Goal: Task Accomplishment & Management: Use online tool/utility

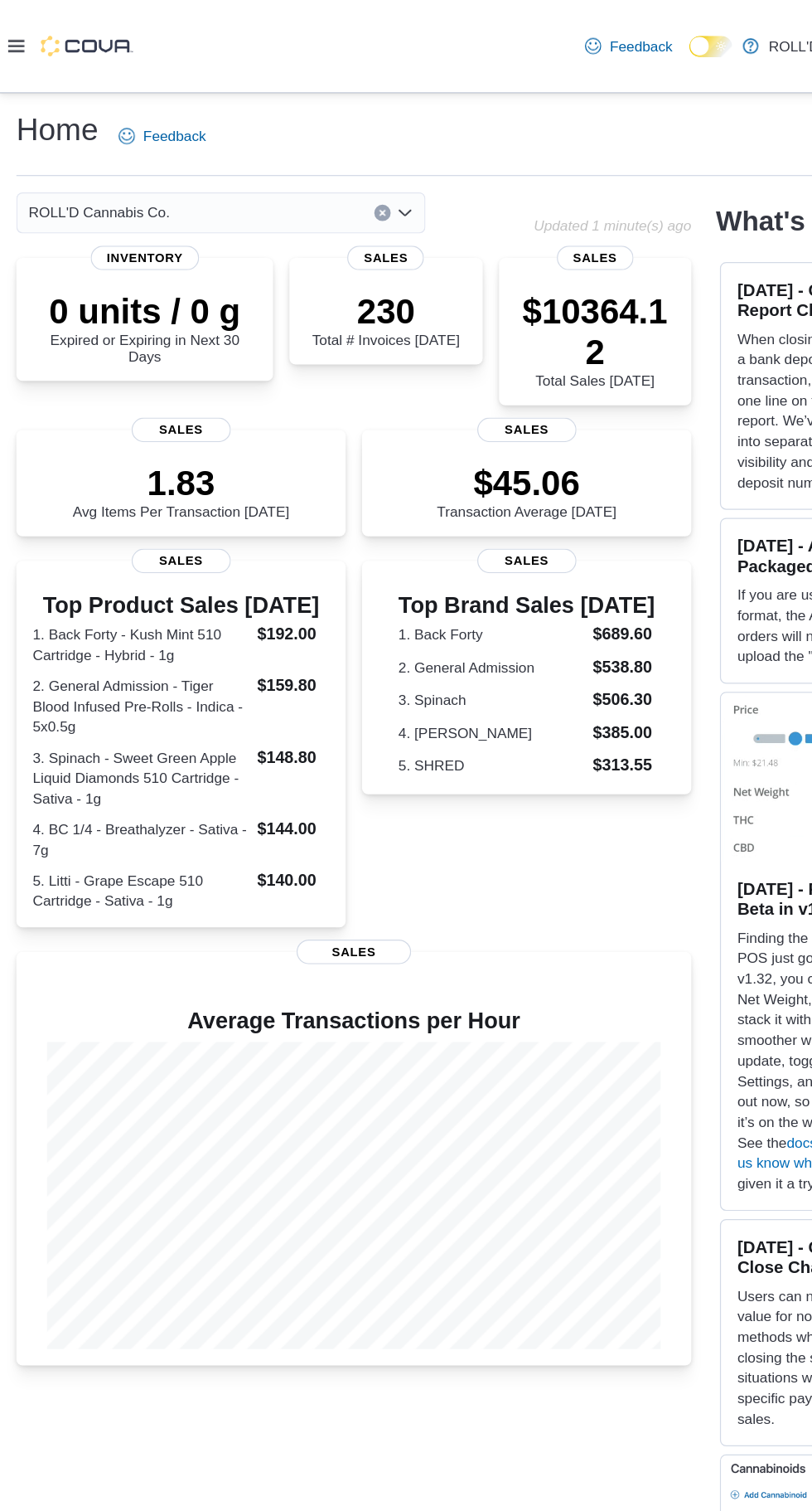
click at [13, 39] on icon at bounding box center [13, 37] width 13 height 13
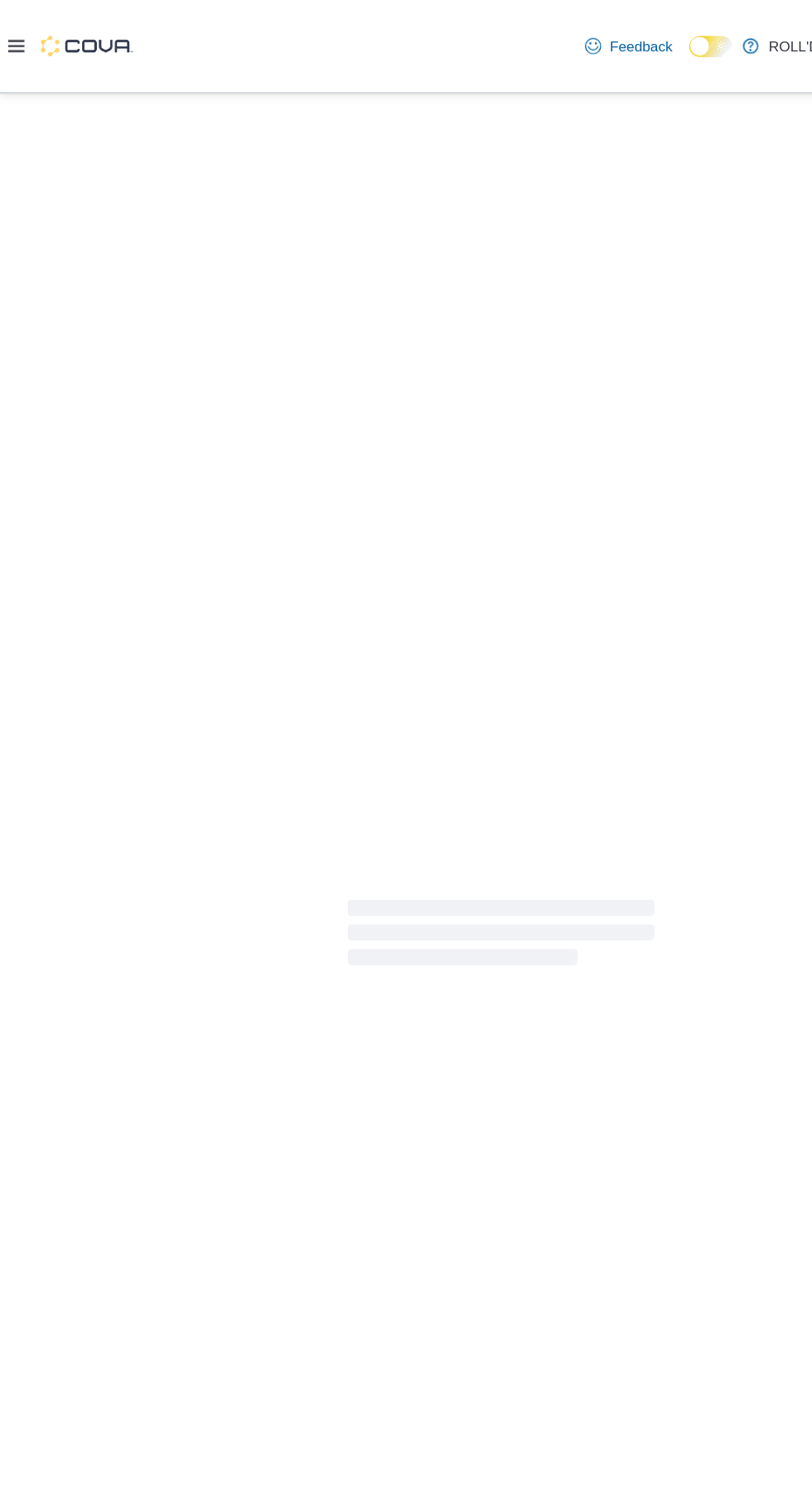
click at [36, 566] on div at bounding box center [406, 755] width 812 height 1360
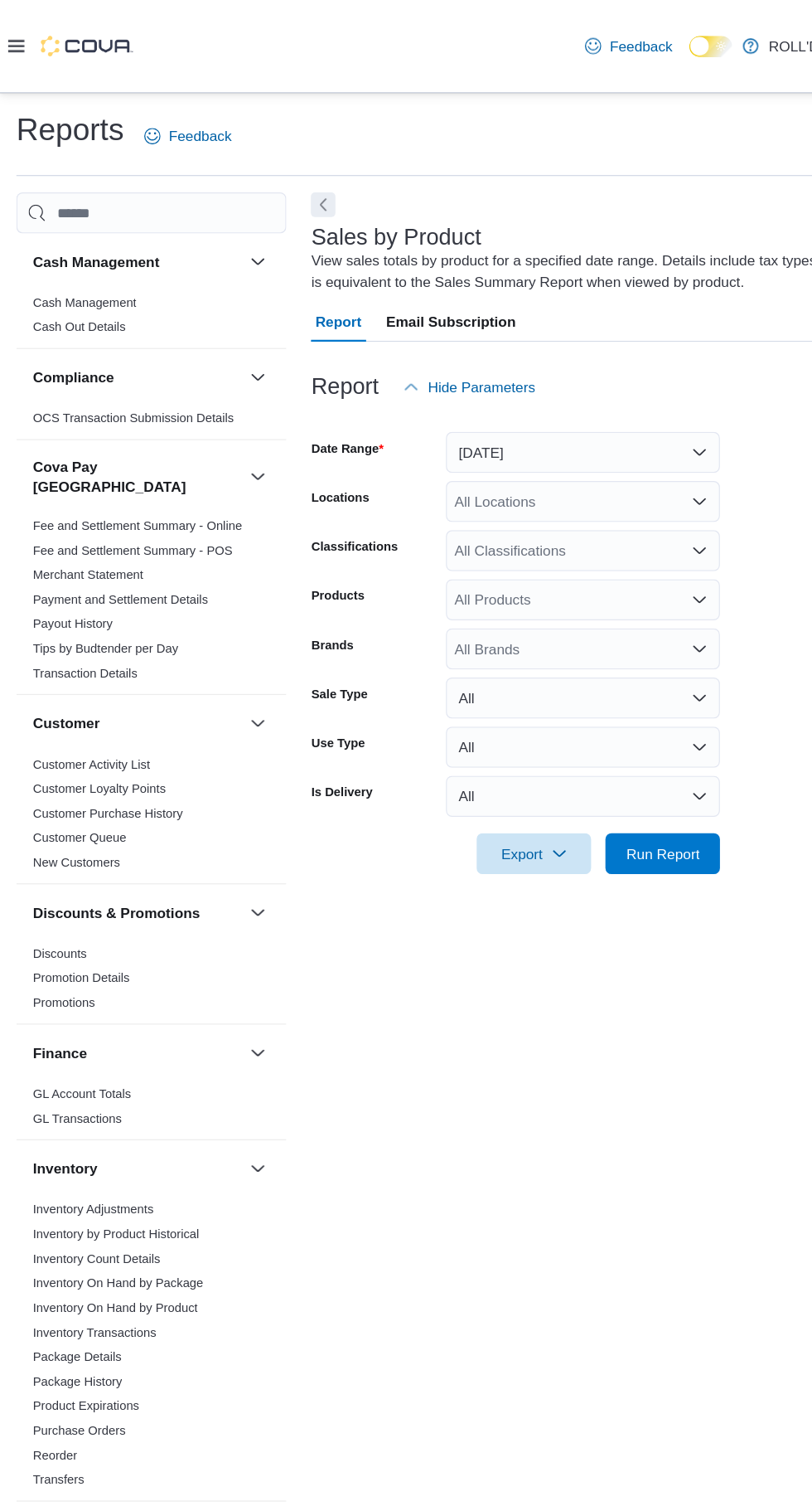
scroll to position [55, 0]
click at [391, 350] on button "[DATE]" at bounding box center [472, 367] width 222 height 33
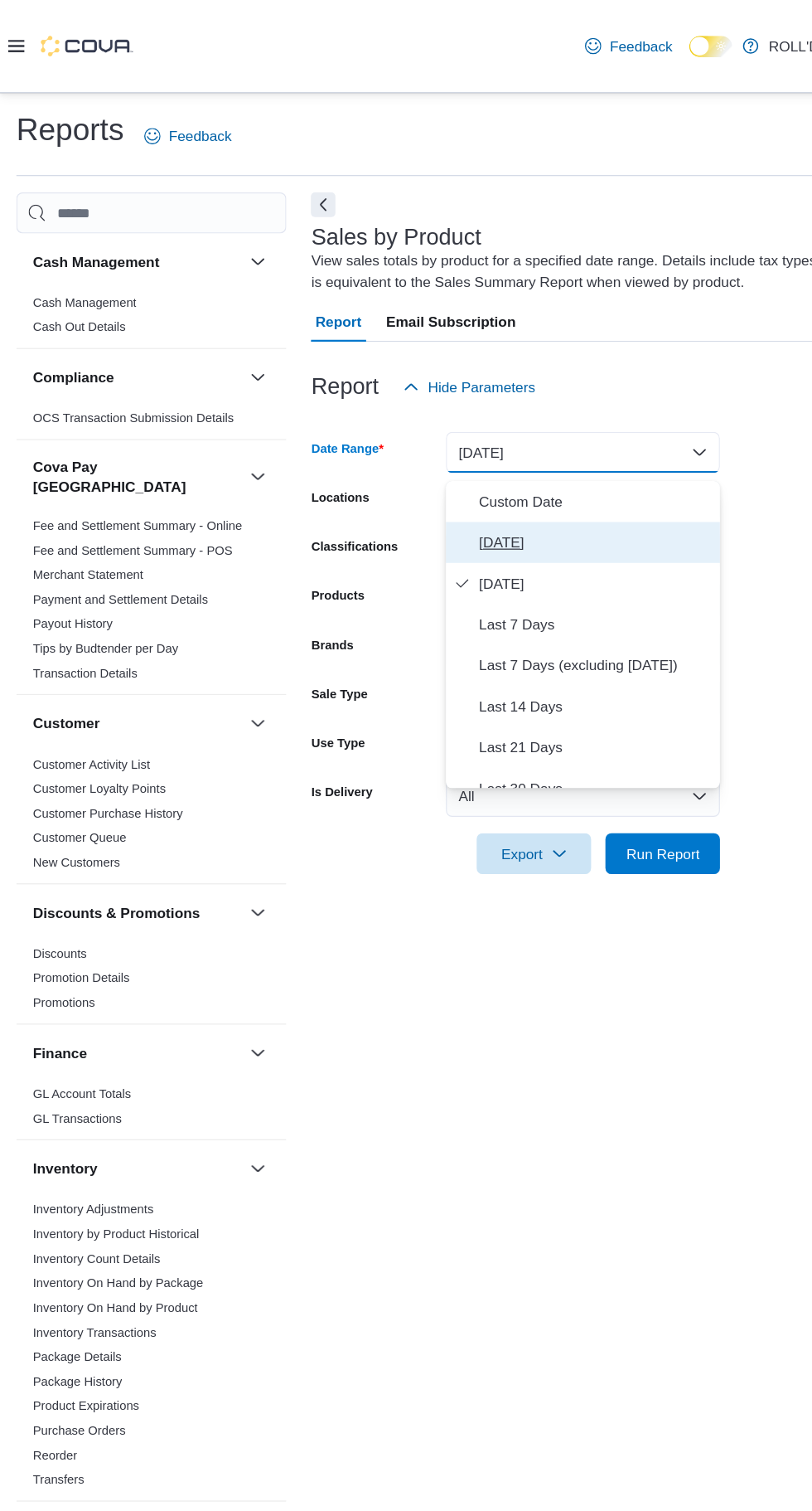
click at [392, 430] on span "[DATE]" at bounding box center [482, 440] width 189 height 20
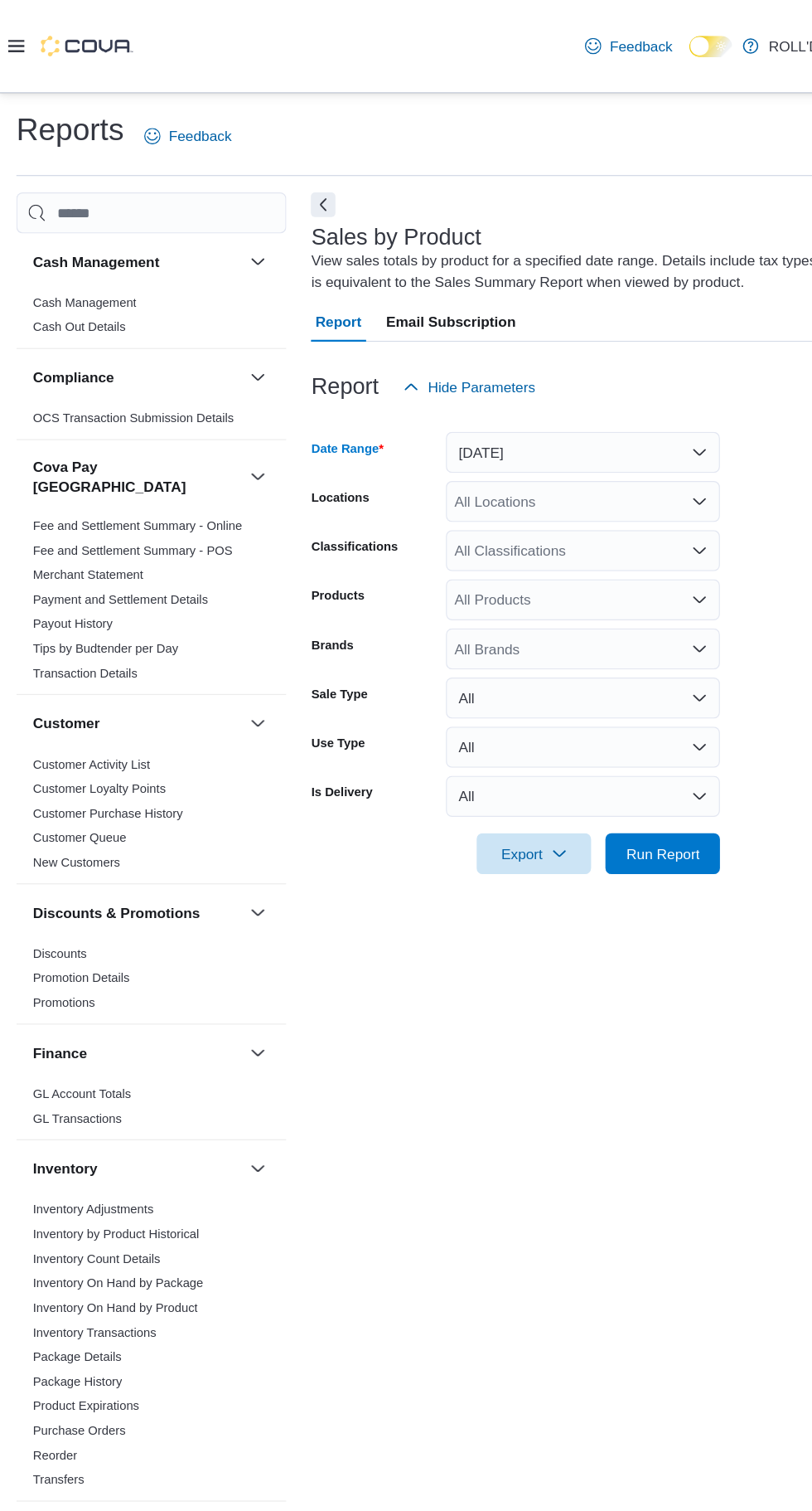
click at [369, 436] on input "Classifications" at bounding box center [369, 446] width 2 height 20
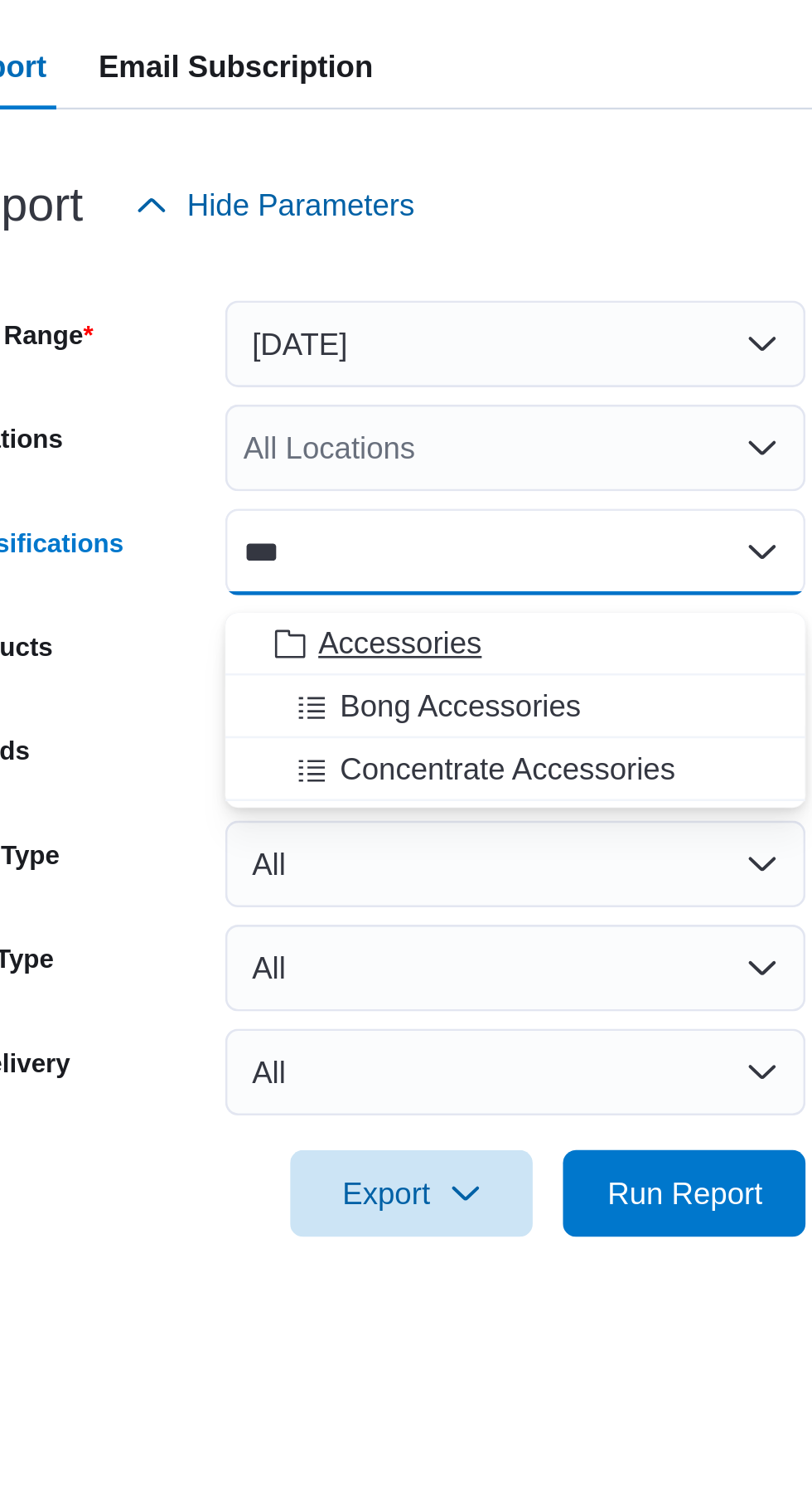
type input "***"
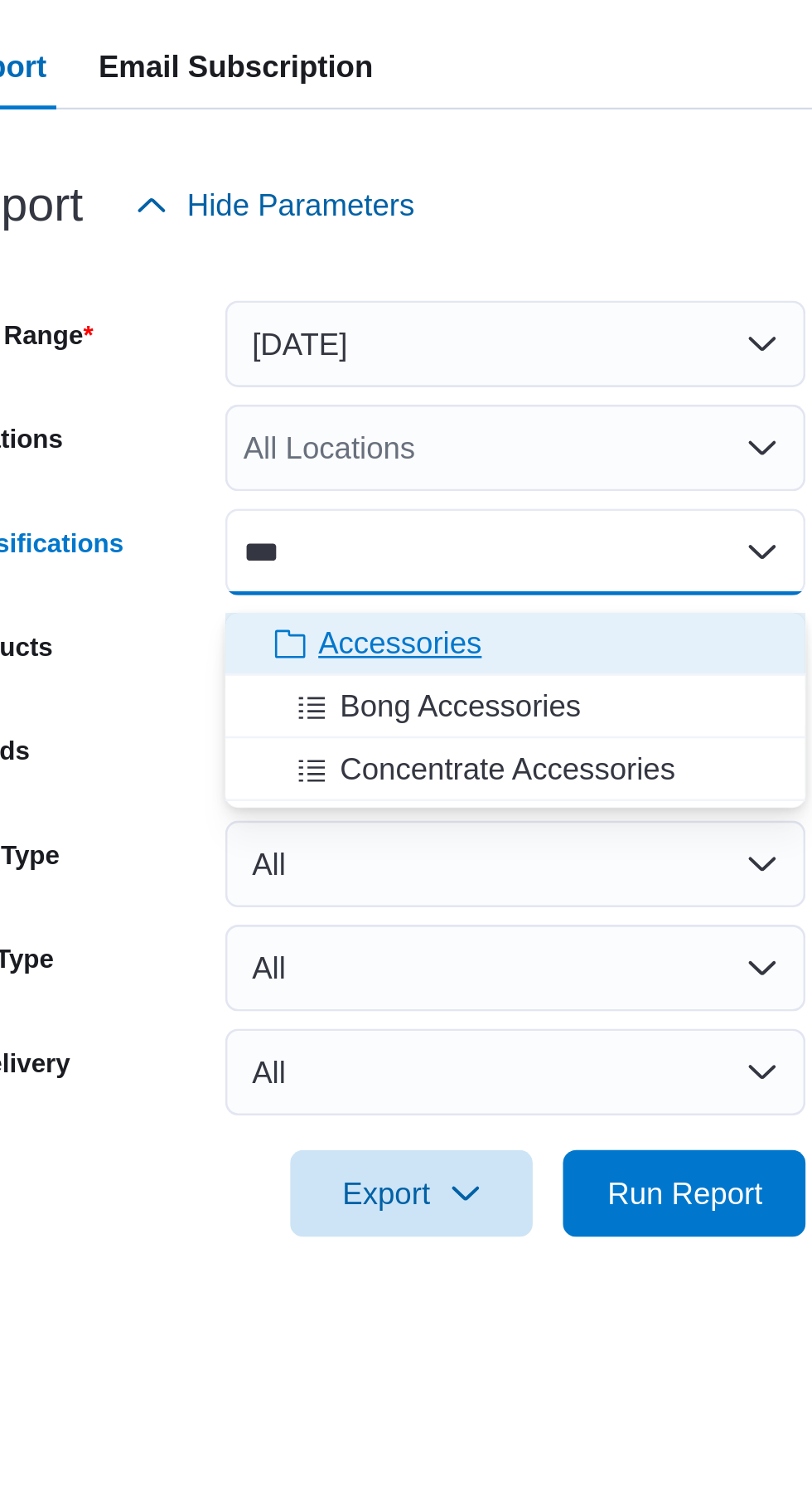
click at [425, 473] on span "Accessories" at bounding box center [428, 481] width 62 height 17
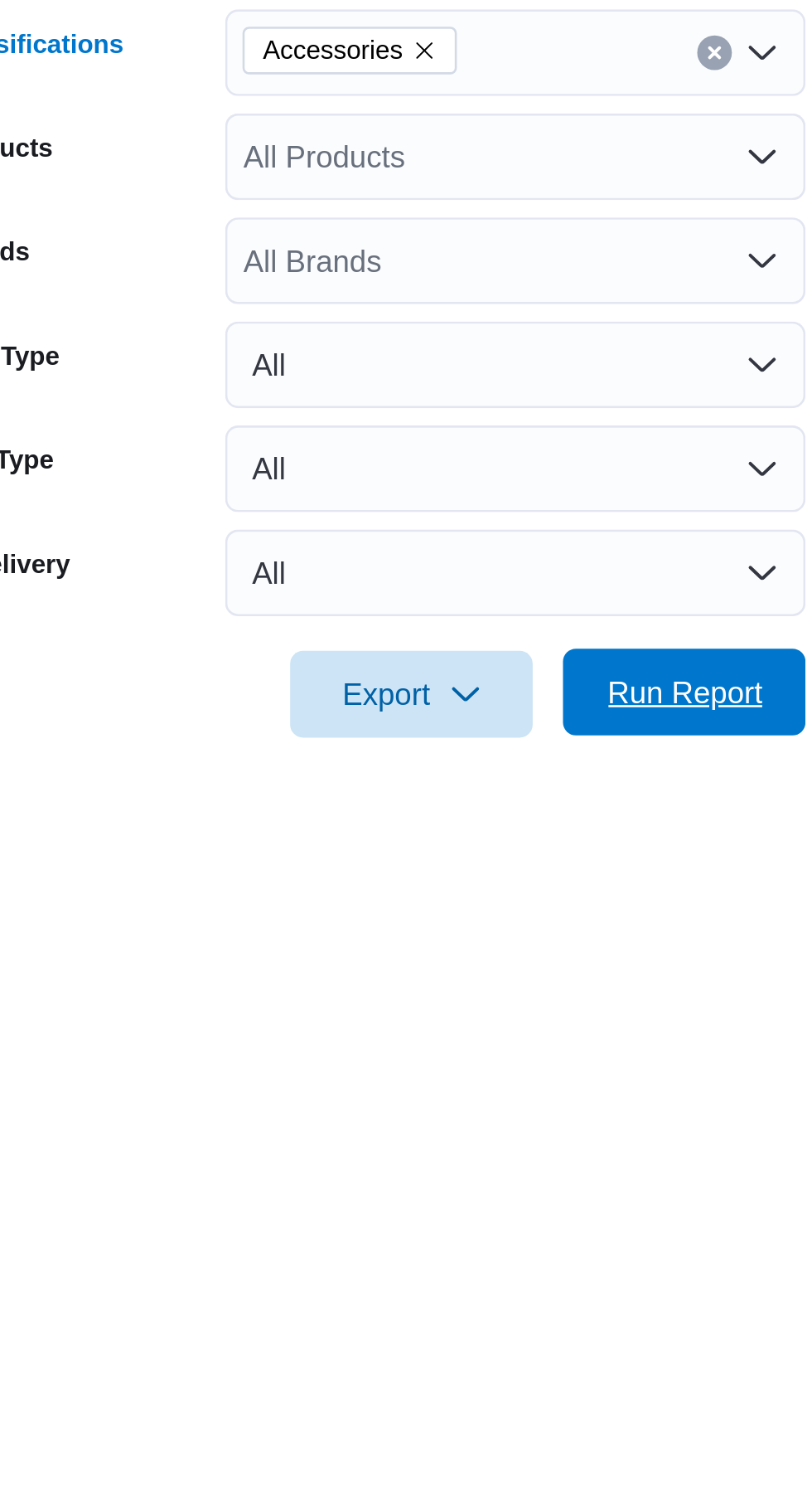
click at [546, 682] on span "Run Report" at bounding box center [537, 691] width 60 height 17
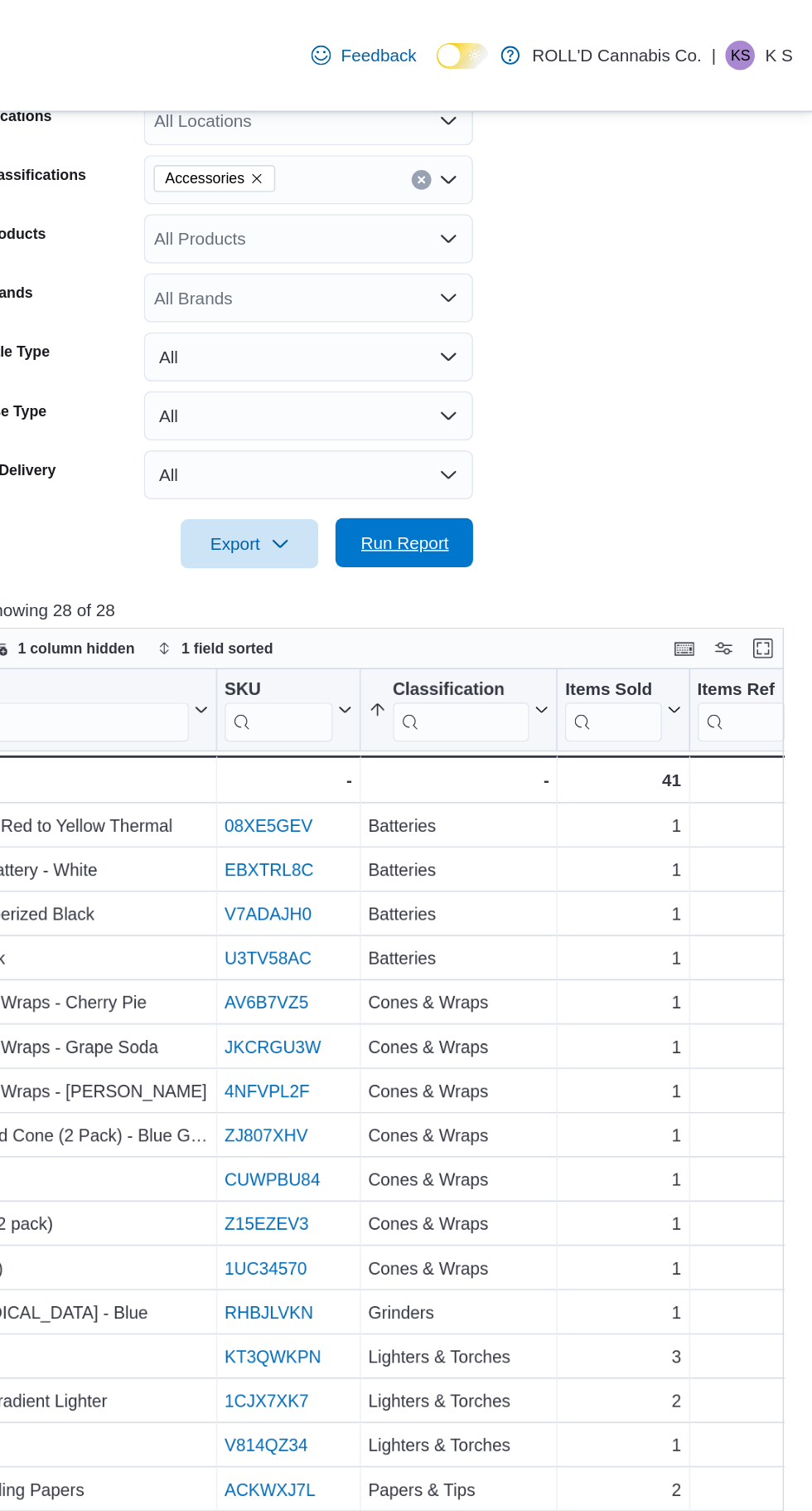
scroll to position [322, 0]
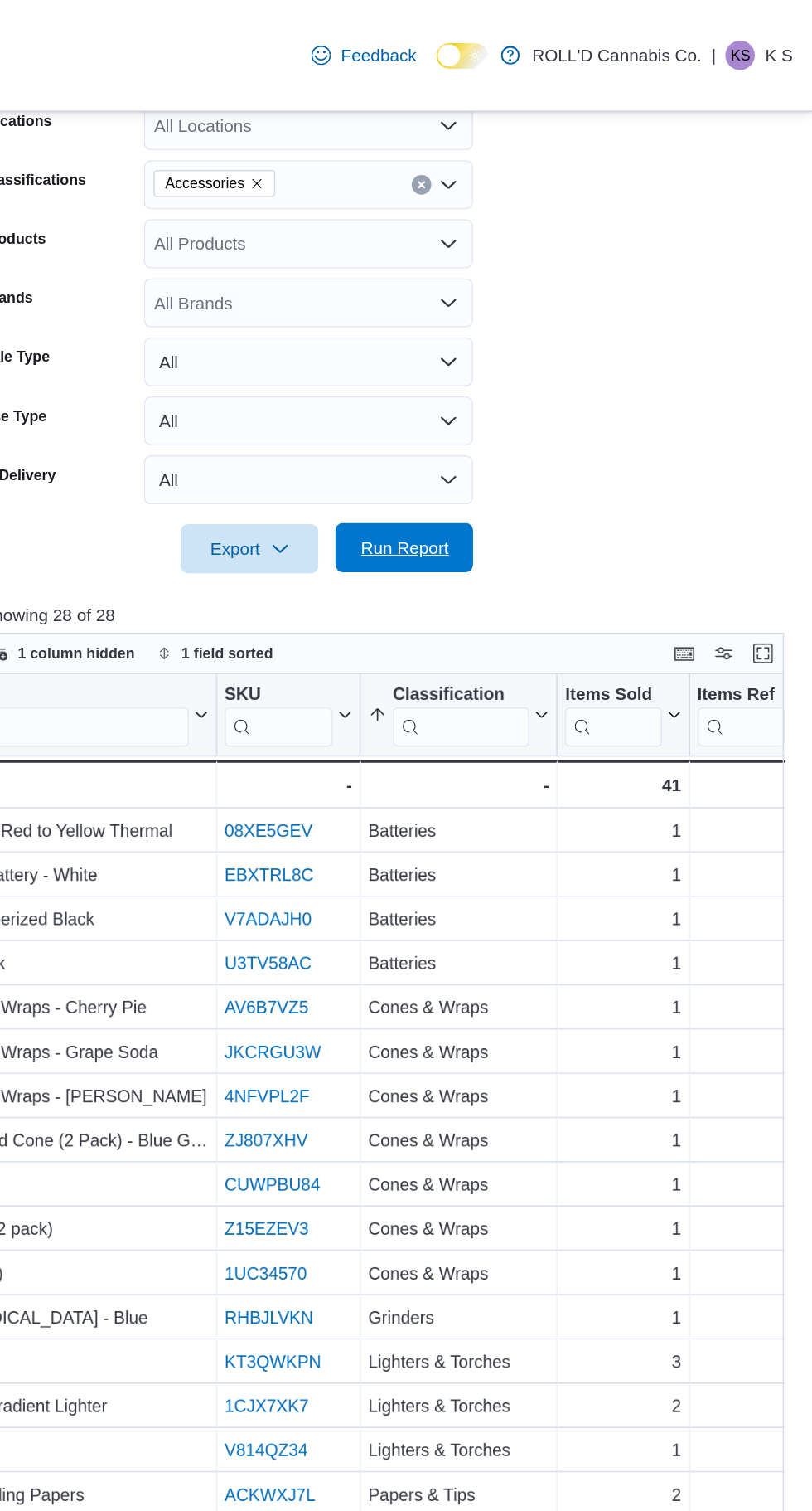
click at [524, 373] on span "Run Report" at bounding box center [537, 369] width 60 height 17
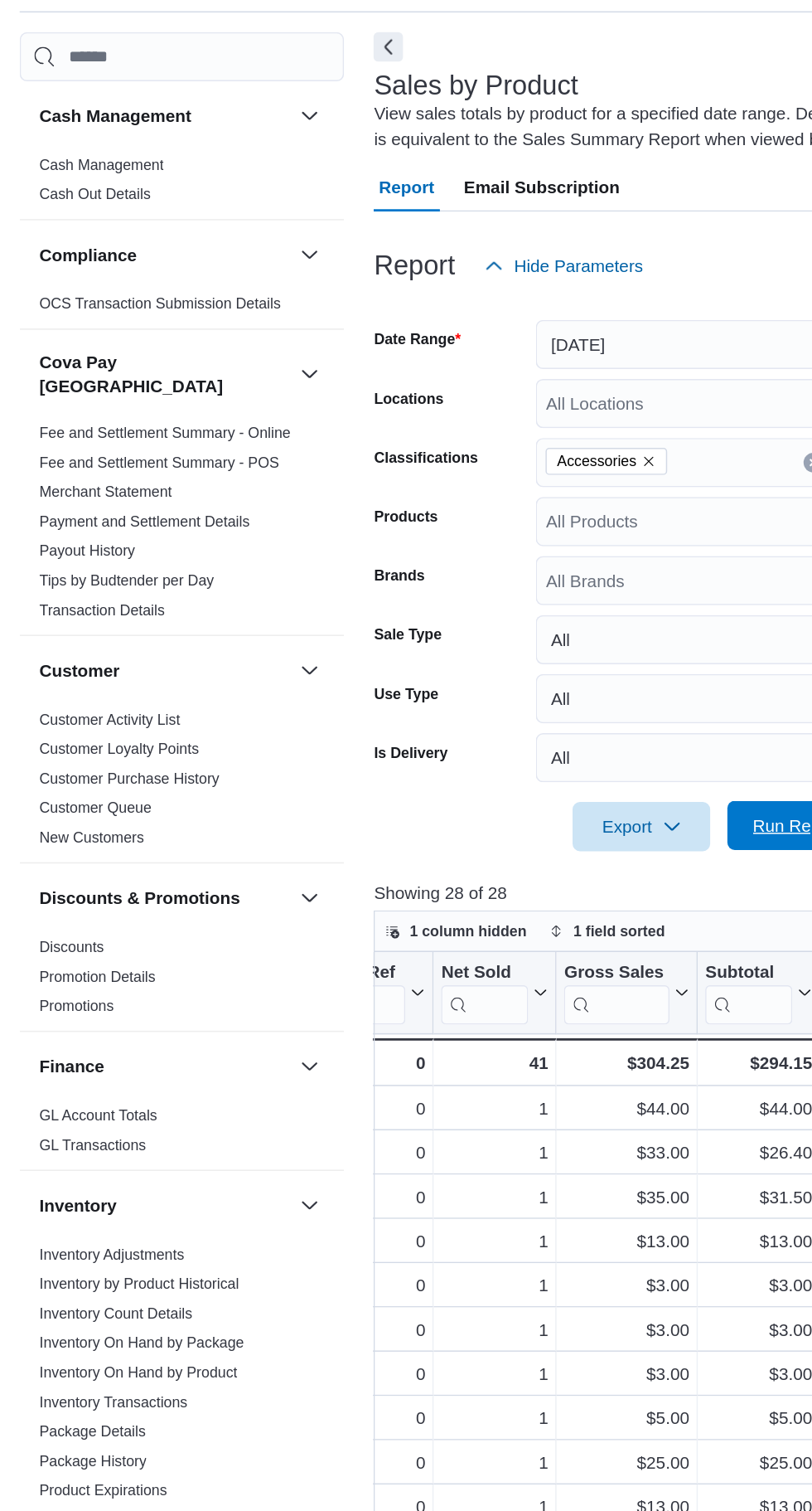
scroll to position [44, 0]
